Goal: Task Accomplishment & Management: Use online tool/utility

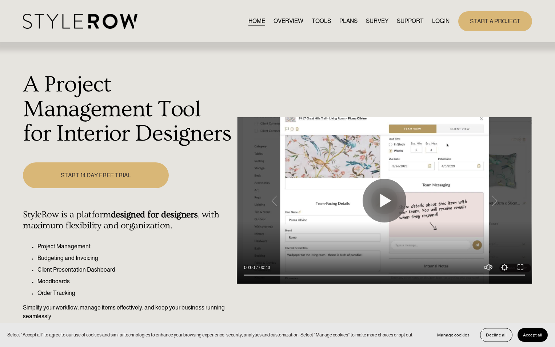
click at [440, 17] on link "LOGIN" at bounding box center [440, 21] width 17 height 10
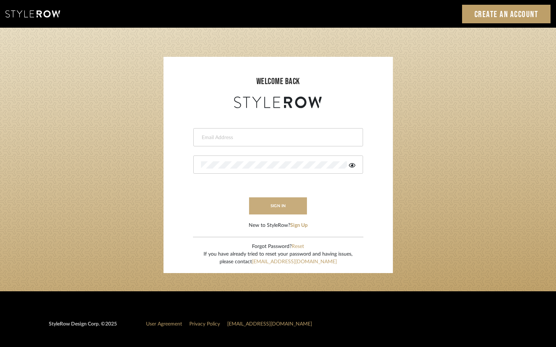
type input "jensalmon@perlalichi.com"
drag, startPoint x: 285, startPoint y: 203, endPoint x: 282, endPoint y: 192, distance: 11.7
click at [284, 202] on button "sign in" at bounding box center [278, 205] width 58 height 17
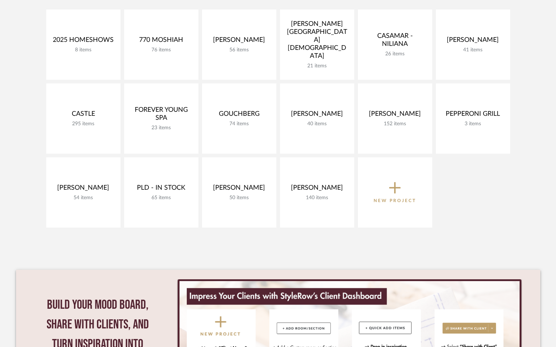
scroll to position [194, 0]
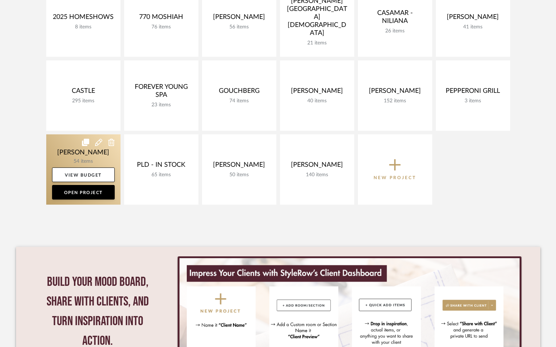
click at [55, 156] on link at bounding box center [83, 169] width 74 height 70
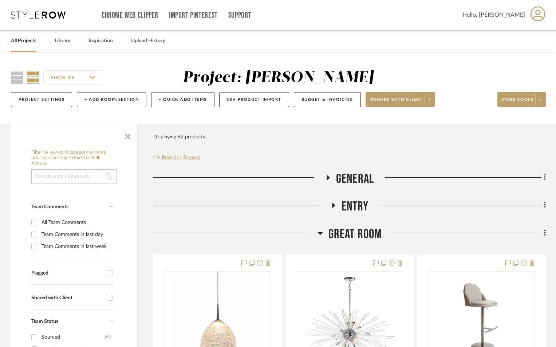
click at [320, 233] on icon at bounding box center [319, 233] width 5 height 3
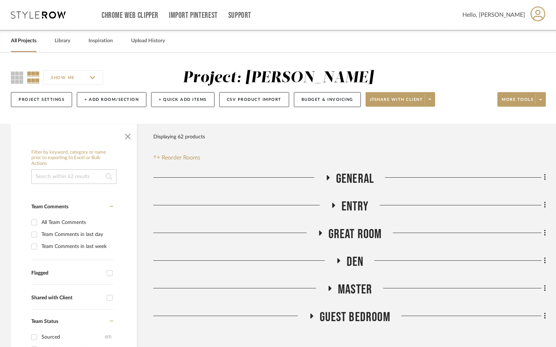
click at [329, 288] on icon at bounding box center [329, 288] width 3 height 5
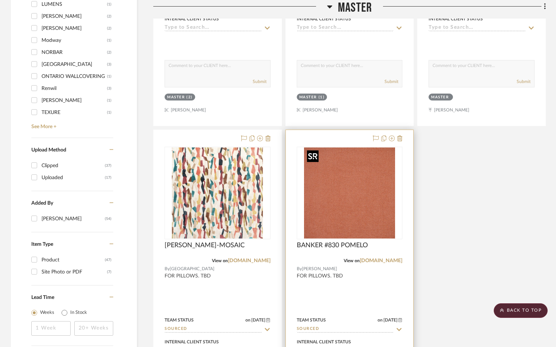
scroll to position [946, 0]
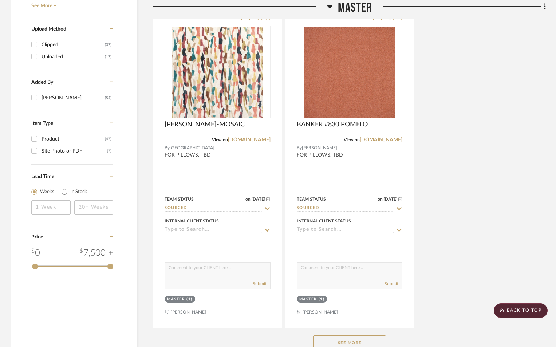
click at [358, 339] on button "See More" at bounding box center [349, 342] width 73 height 15
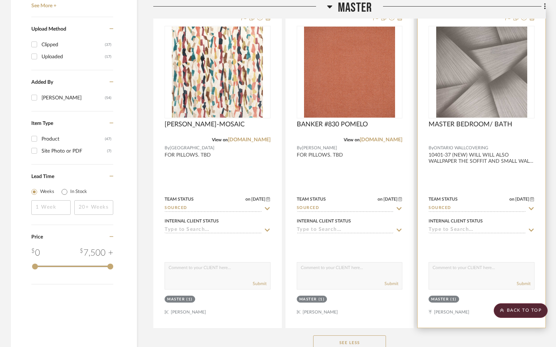
click at [474, 175] on div at bounding box center [481, 168] width 128 height 318
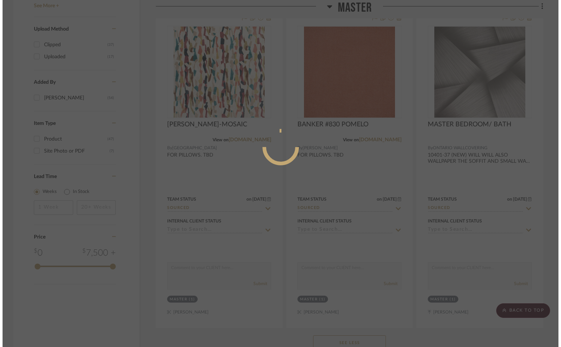
scroll to position [0, 0]
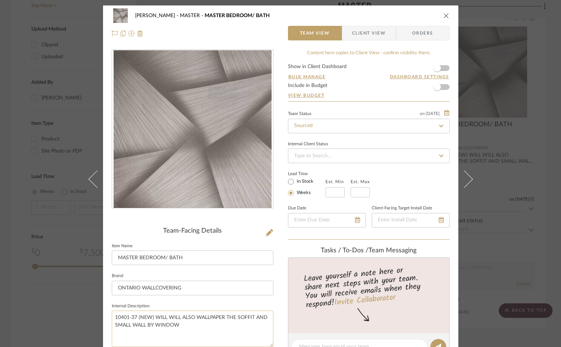
drag, startPoint x: 134, startPoint y: 316, endPoint x: 109, endPoint y: 316, distance: 24.8
click at [112, 316] on textarea "10401-37 (NEW) WILL WILL ALSO WALLPAPER THE SOFFIT AND SMALL WALL BY WINDOW" at bounding box center [193, 328] width 162 height 36
